Goal: Task Accomplishment & Management: Manage account settings

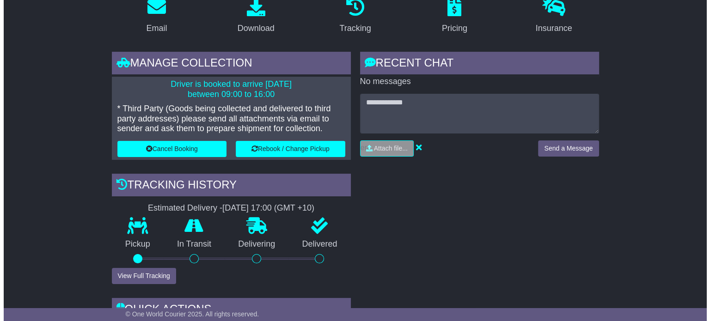
scroll to position [139, 0]
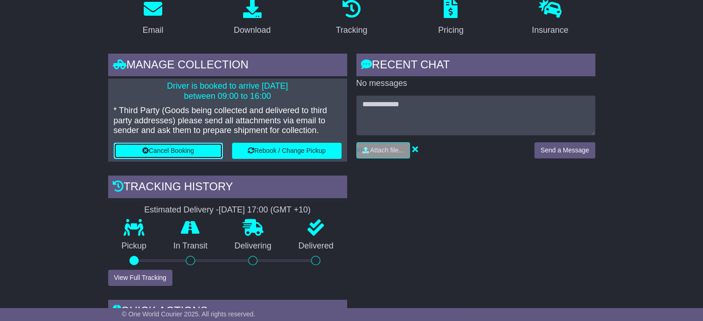
click at [152, 148] on button "Cancel Booking" at bounding box center [168, 151] width 109 height 16
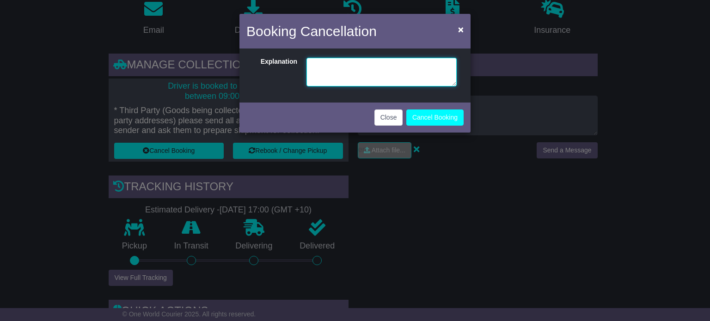
click at [313, 64] on textarea at bounding box center [381, 72] width 150 height 29
type textarea "**********"
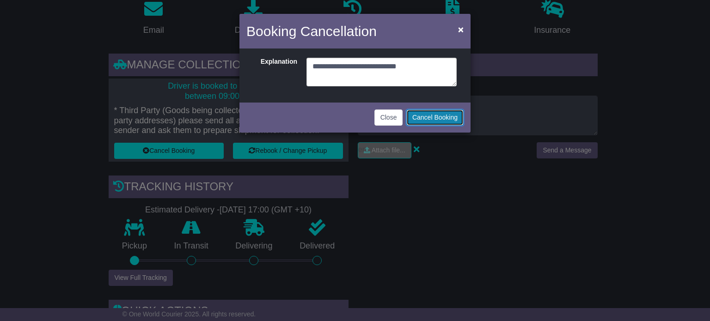
click at [438, 114] on button "Cancel Booking" at bounding box center [434, 117] width 57 height 16
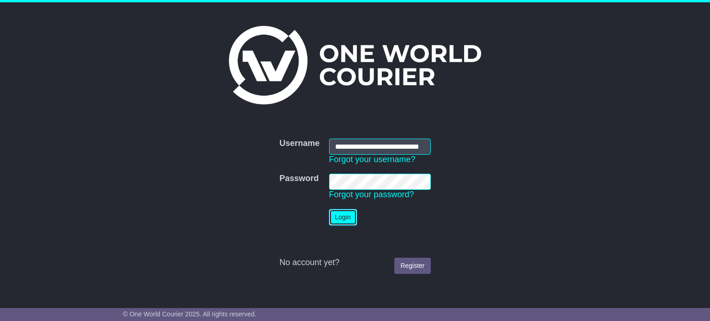
click at [344, 213] on button "Login" at bounding box center [343, 217] width 28 height 16
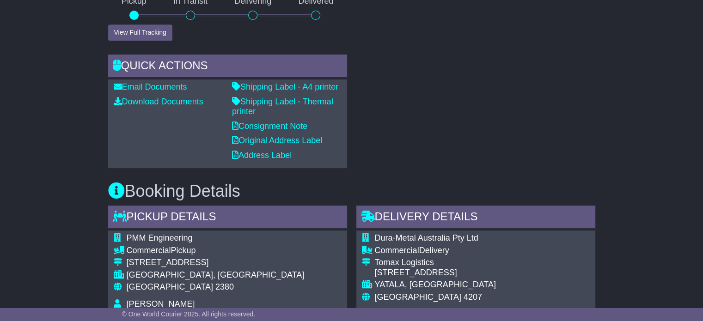
scroll to position [139, 0]
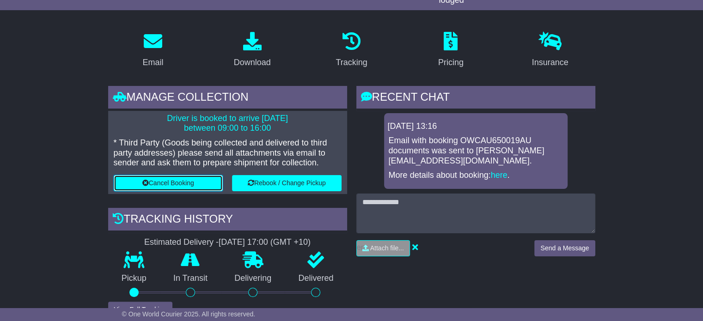
click at [159, 183] on button "Cancel Booking" at bounding box center [168, 183] width 109 height 16
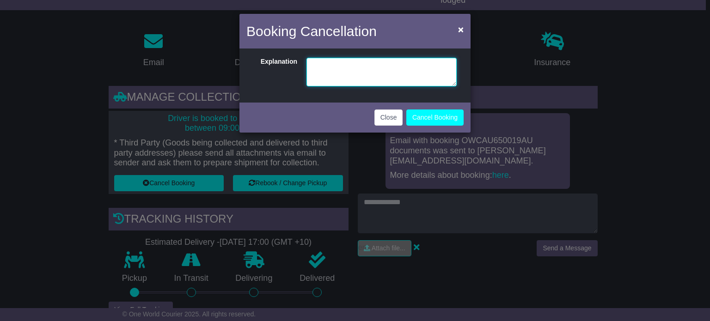
click at [318, 64] on textarea at bounding box center [381, 72] width 150 height 29
type textarea "**********"
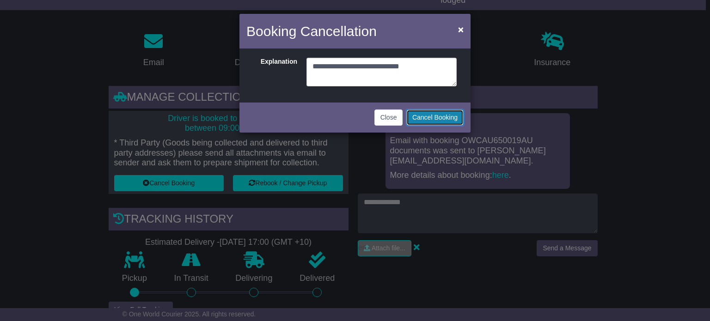
click at [434, 114] on button "Cancel Booking" at bounding box center [434, 117] width 57 height 16
